Goal: Task Accomplishment & Management: Complete application form

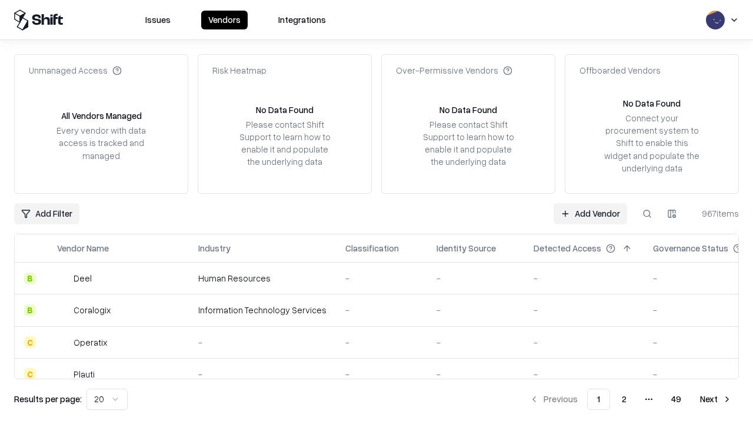
click at [590, 213] on link "Add Vendor" at bounding box center [591, 213] width 74 height 21
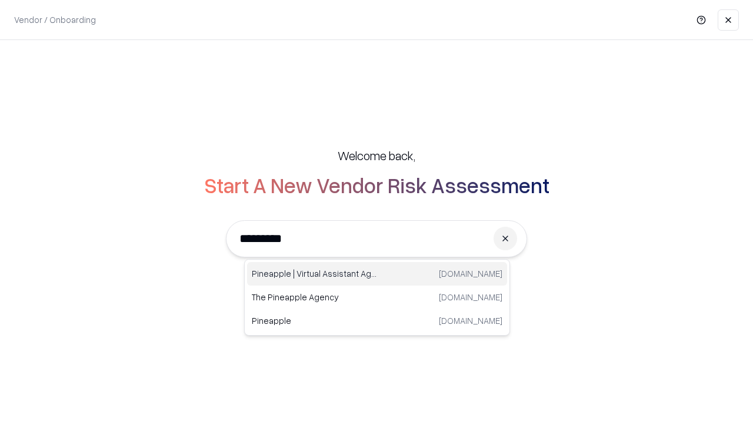
click at [377, 274] on div "Pineapple | Virtual Assistant Agency trypineapple.com" at bounding box center [377, 274] width 260 height 24
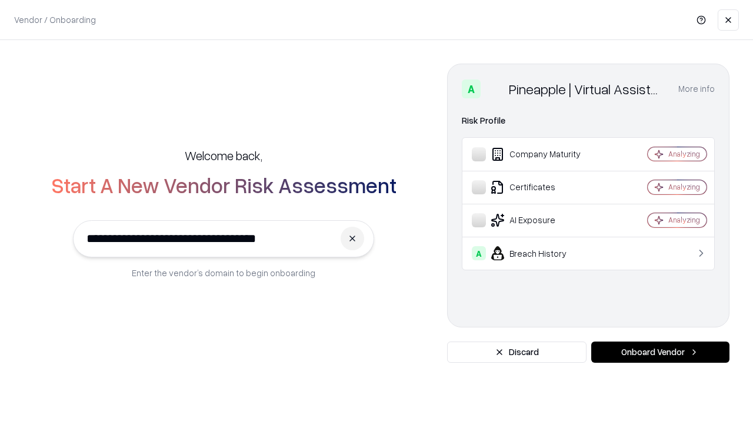
type input "**********"
click at [660, 352] on button "Onboard Vendor" at bounding box center [660, 351] width 138 height 21
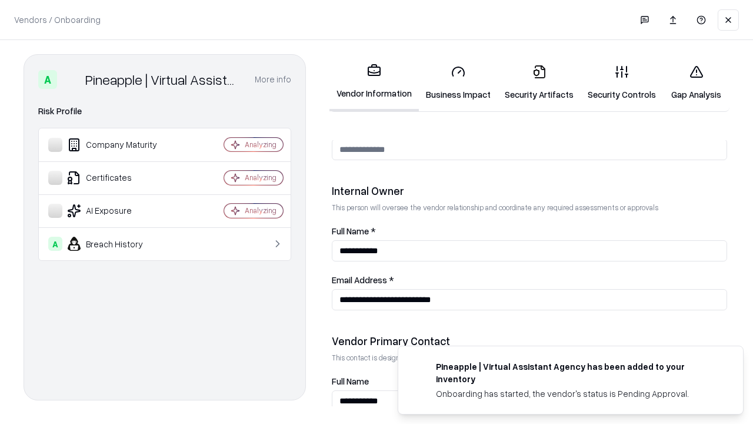
scroll to position [609, 0]
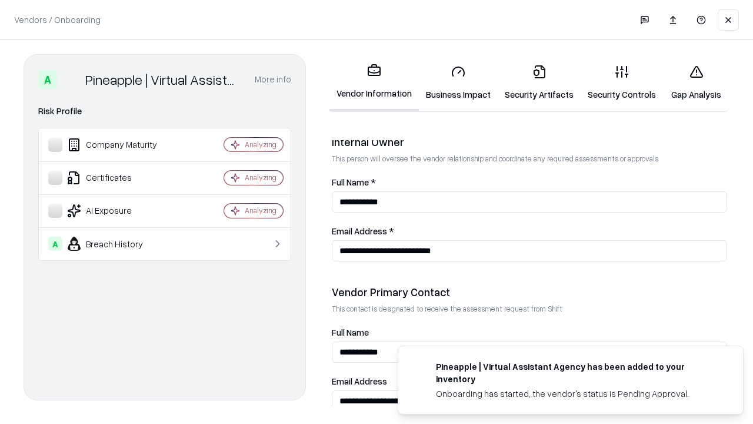
click at [539, 82] on link "Security Artifacts" at bounding box center [539, 82] width 83 height 55
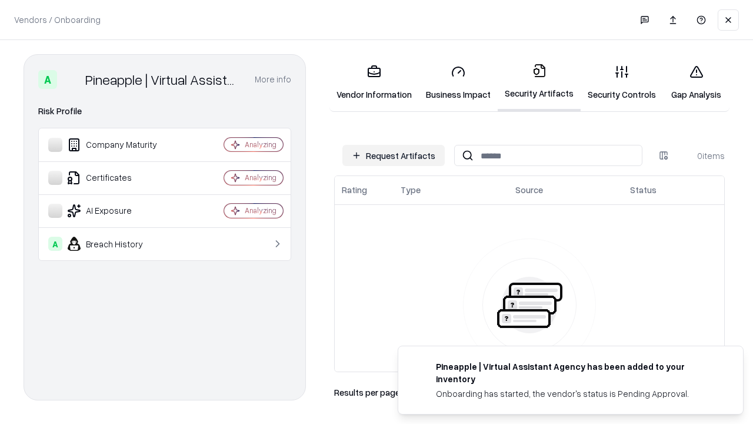
click at [394, 155] on button "Request Artifacts" at bounding box center [393, 155] width 102 height 21
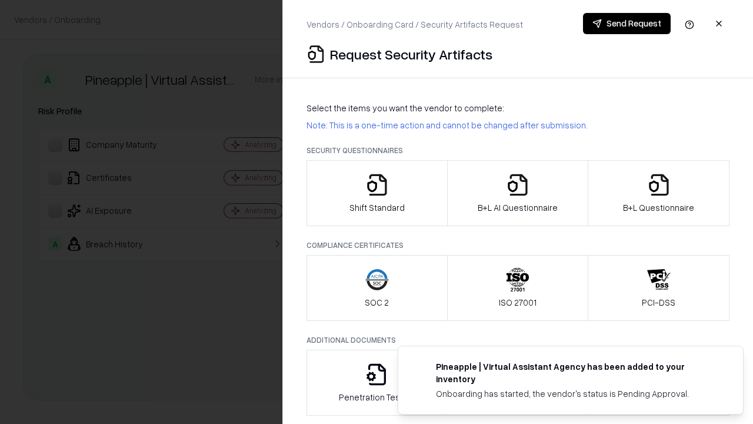
click at [658, 193] on icon "button" at bounding box center [659, 185] width 24 height 24
click at [517, 193] on icon "button" at bounding box center [518, 185] width 24 height 24
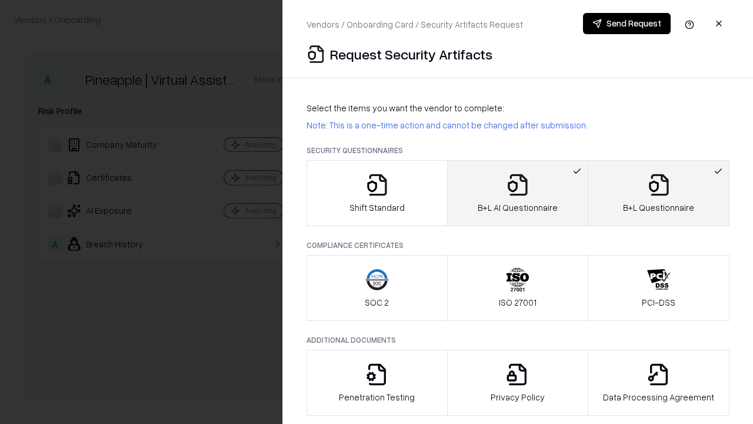
click at [627, 24] on button "Send Request" at bounding box center [627, 23] width 88 height 21
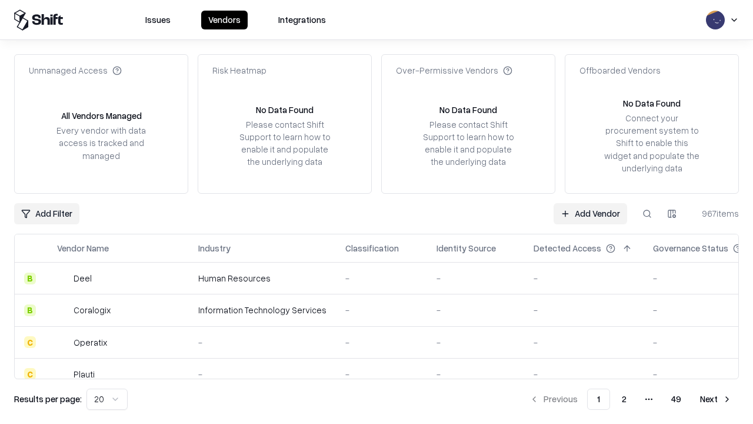
click at [647, 213] on button at bounding box center [647, 213] width 21 height 21
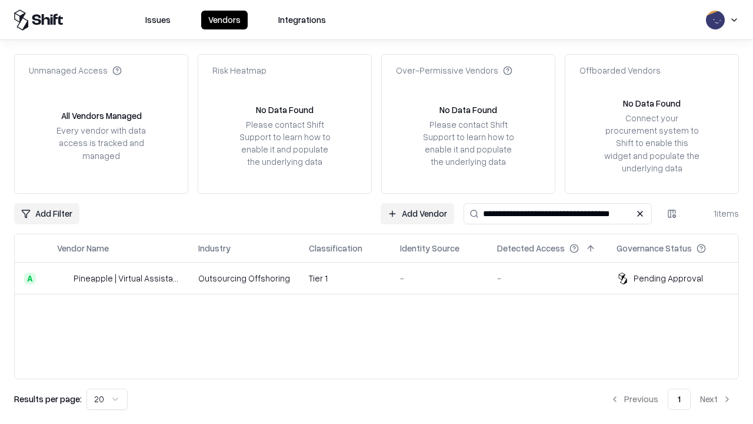
type input "**********"
click at [384, 278] on td "Tier 1" at bounding box center [344, 278] width 91 height 32
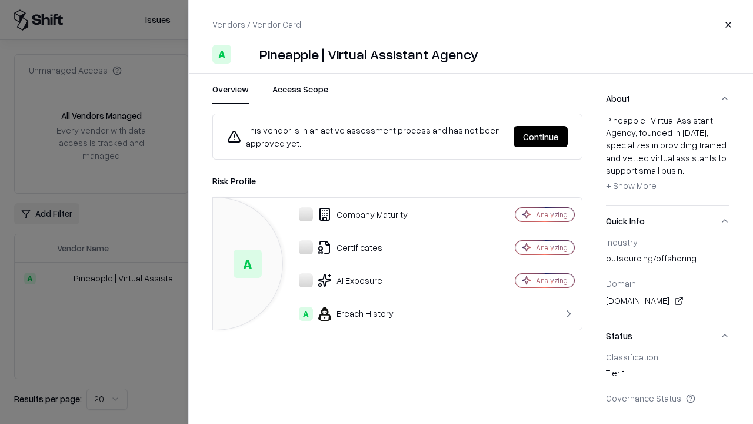
click at [541, 136] on button "Continue" at bounding box center [541, 136] width 54 height 21
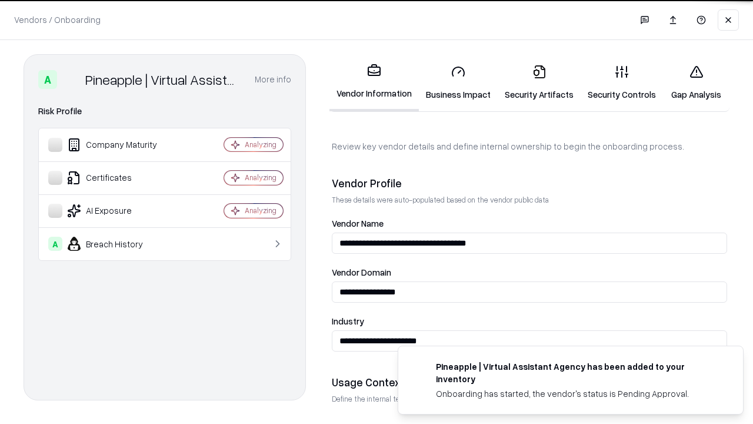
click at [539, 82] on link "Security Artifacts" at bounding box center [539, 82] width 83 height 55
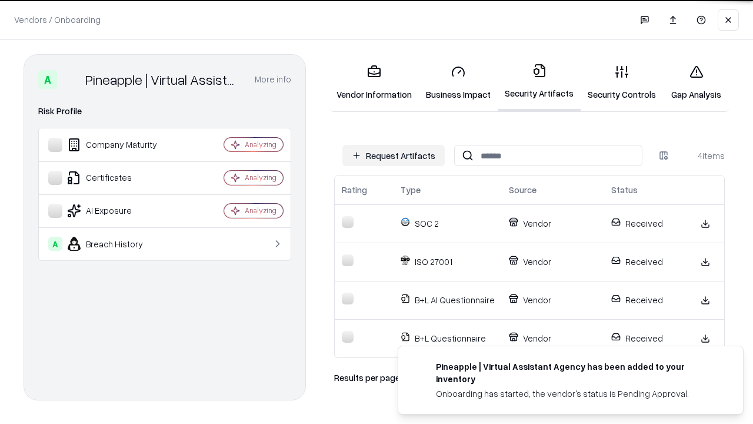
click at [696, 82] on link "Gap Analysis" at bounding box center [696, 82] width 66 height 55
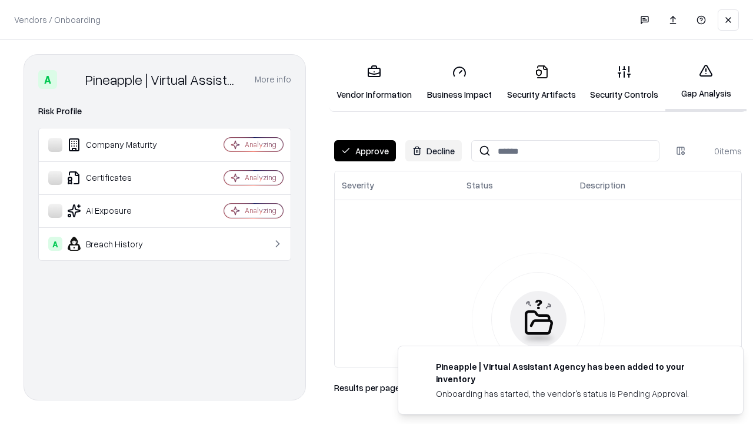
click at [365, 151] on button "Approve" at bounding box center [365, 150] width 62 height 21
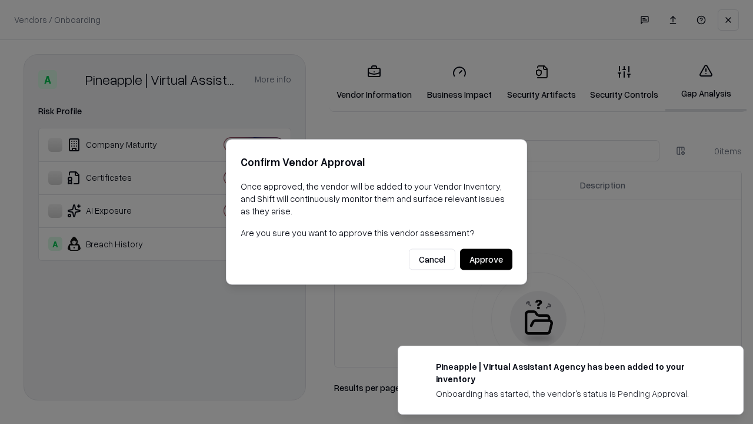
click at [486, 259] on button "Approve" at bounding box center [486, 259] width 52 height 21
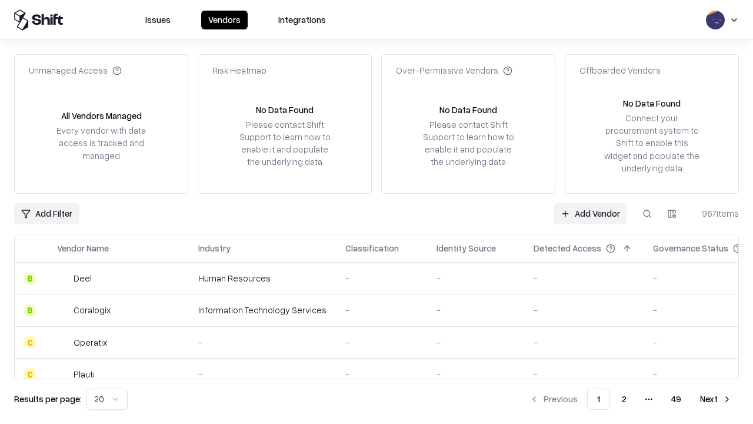
type input "**********"
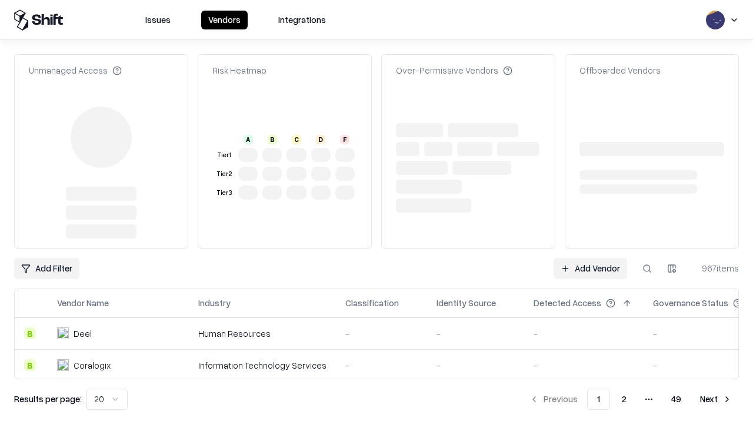
click at [590, 258] on link "Add Vendor" at bounding box center [591, 268] width 74 height 21
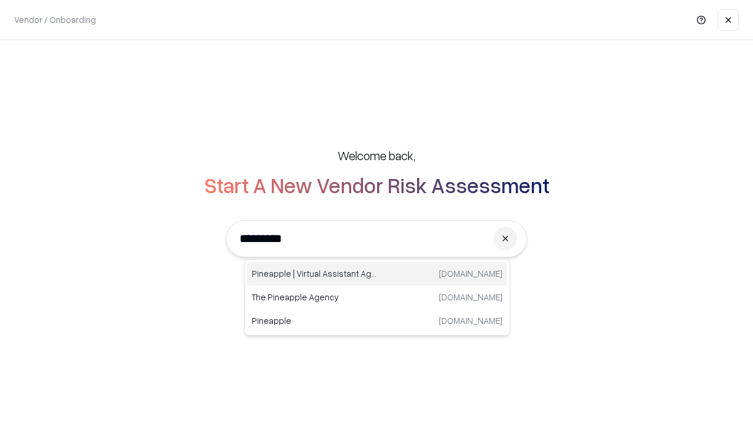
click at [377, 274] on div "Pineapple | Virtual Assistant Agency [DOMAIN_NAME]" at bounding box center [377, 274] width 260 height 24
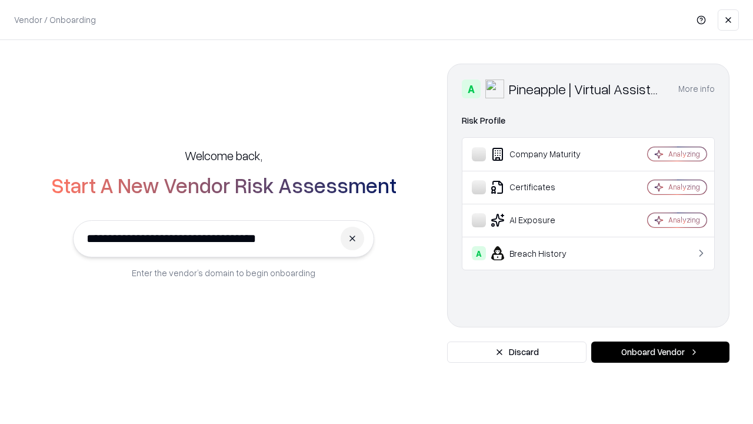
type input "**********"
click at [660, 352] on button "Onboard Vendor" at bounding box center [660, 351] width 138 height 21
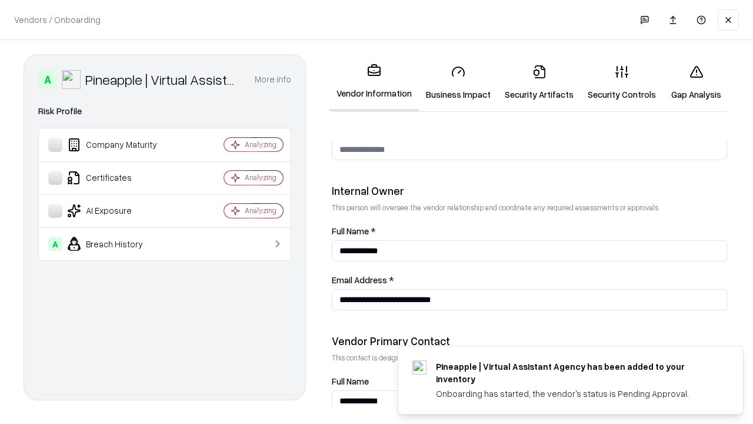
scroll to position [609, 0]
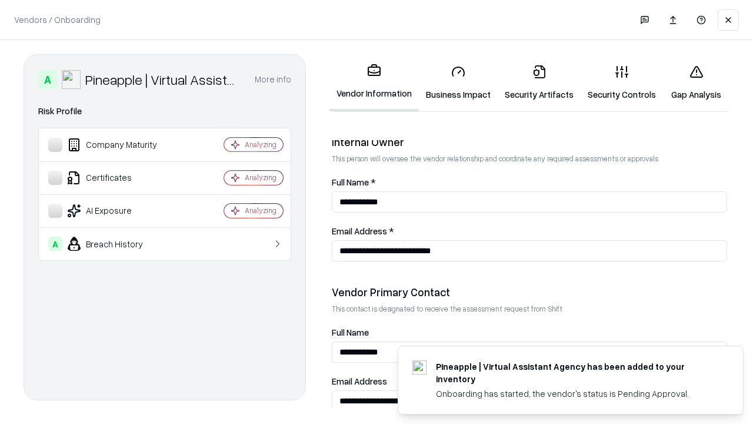
click at [696, 82] on link "Gap Analysis" at bounding box center [696, 82] width 66 height 55
